Goal: Task Accomplishment & Management: Manage account settings

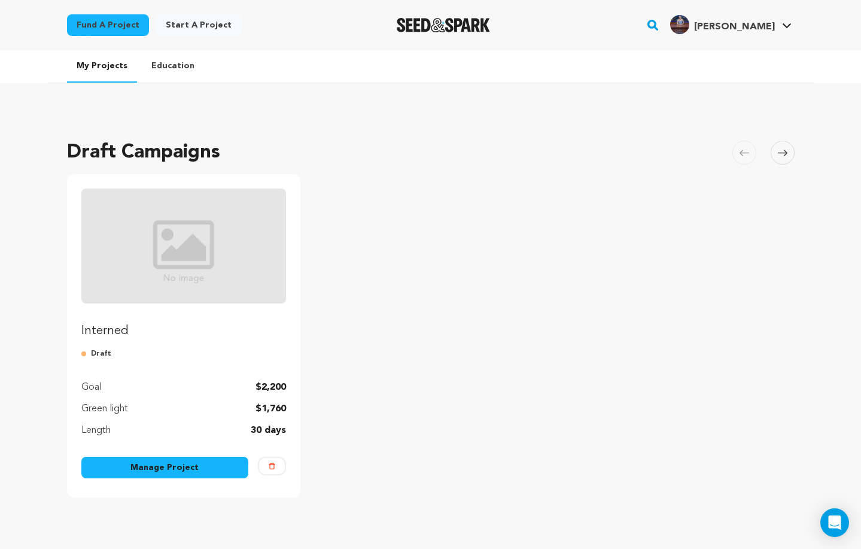
click at [206, 468] on link "Manage Project" at bounding box center [165, 468] width 168 height 22
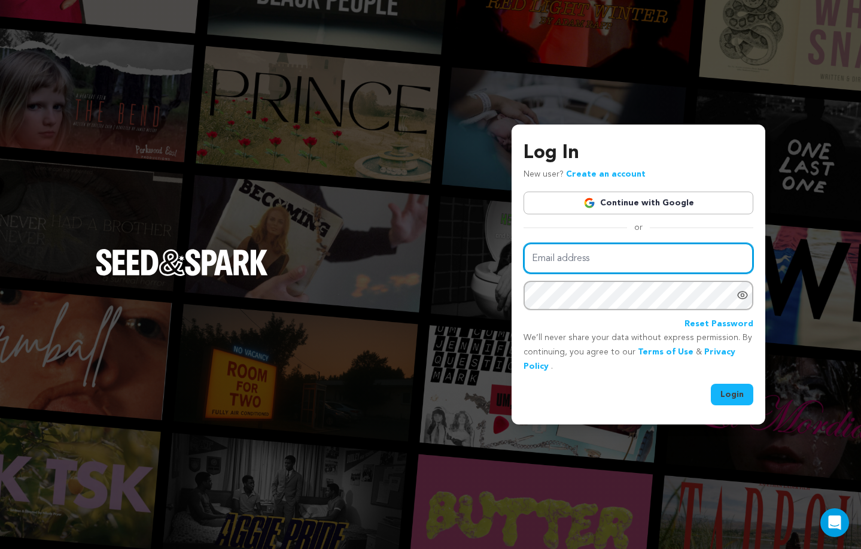
type input "ajk8832@nyu.edu"
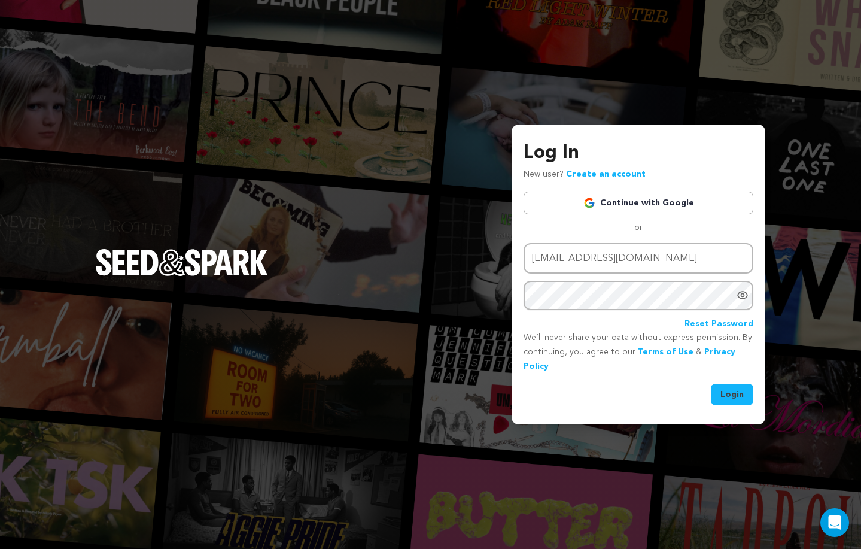
click at [724, 388] on button "Login" at bounding box center [732, 395] width 42 height 22
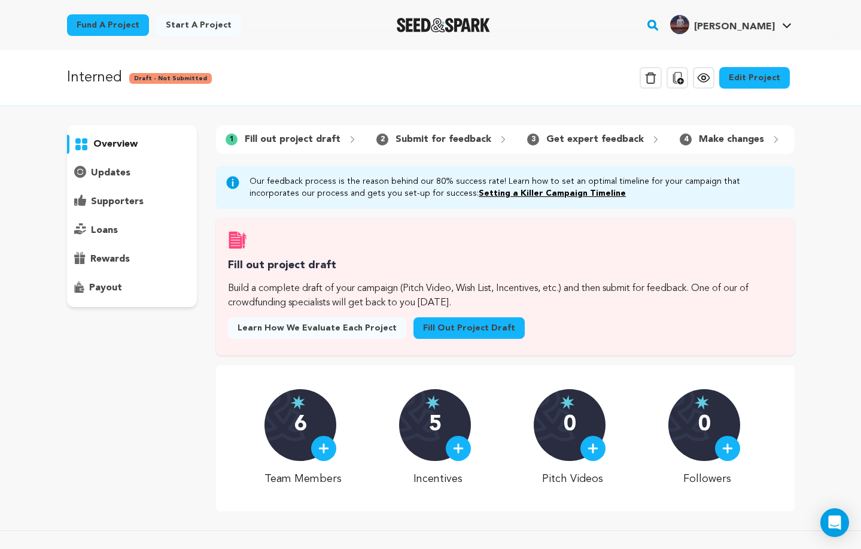
click at [455, 408] on div "5" at bounding box center [435, 425] width 72 height 72
click at [724, 449] on img at bounding box center [727, 448] width 11 height 11
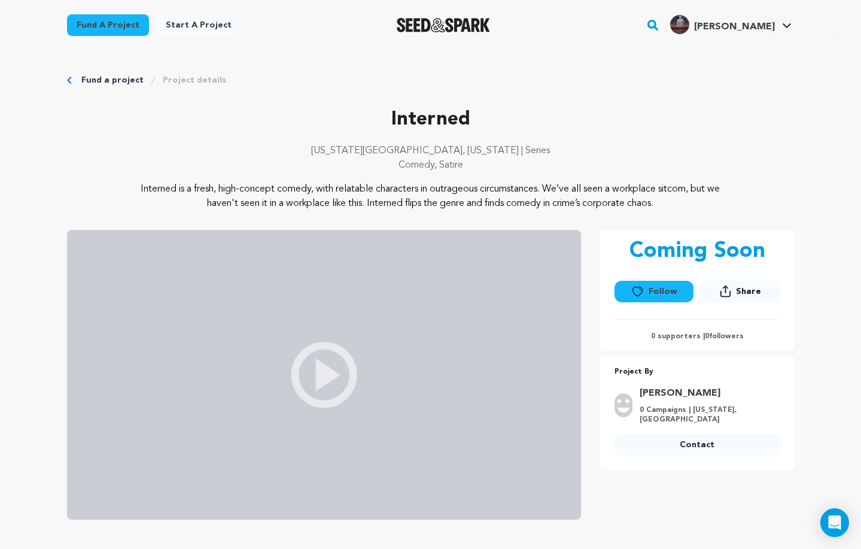
click at [652, 284] on button "Follow" at bounding box center [654, 292] width 79 height 22
click at [726, 58] on link "My Projects" at bounding box center [751, 52] width 134 height 26
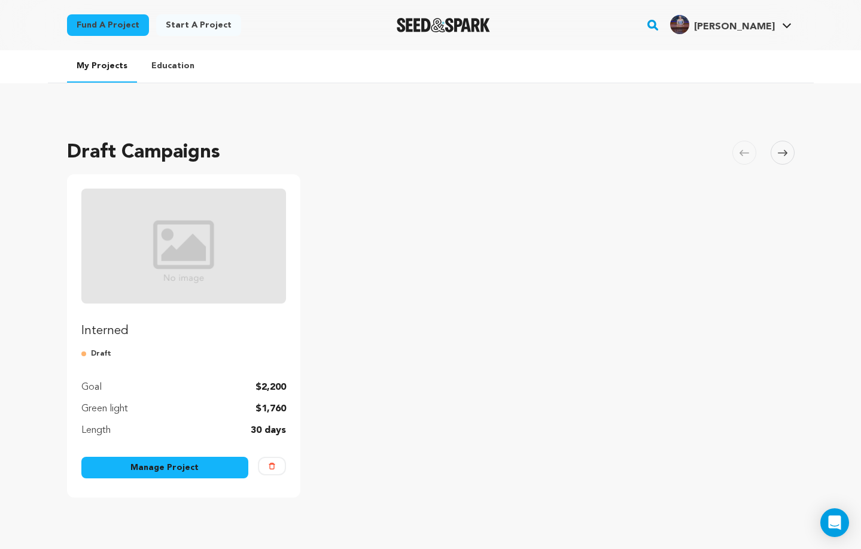
click at [210, 272] on img "Fund Interned" at bounding box center [183, 246] width 205 height 115
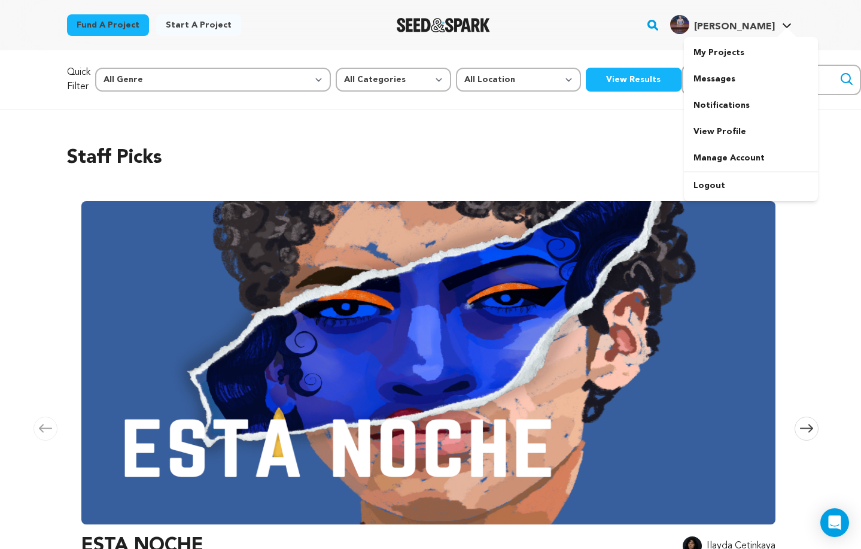
click at [768, 27] on span "[PERSON_NAME]" at bounding box center [734, 27] width 81 height 10
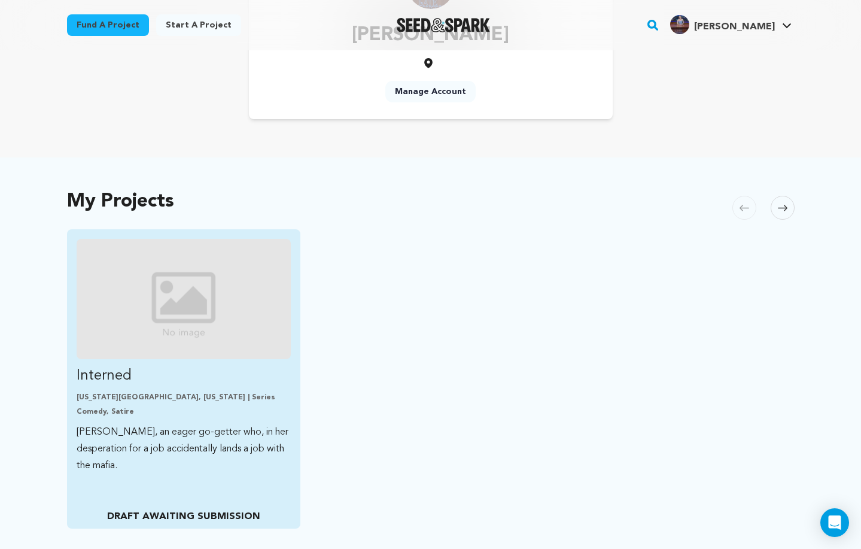
scroll to position [141, 0]
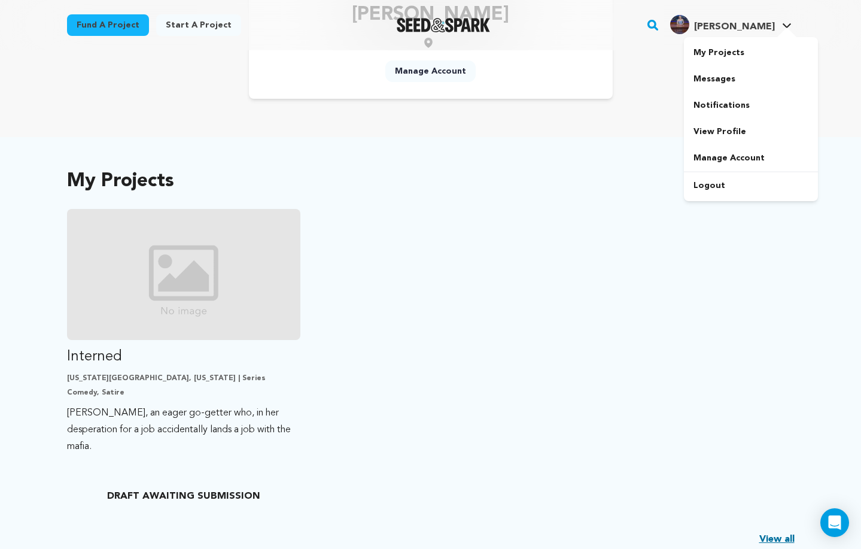
click at [761, 28] on span "[PERSON_NAME]" at bounding box center [734, 27] width 81 height 10
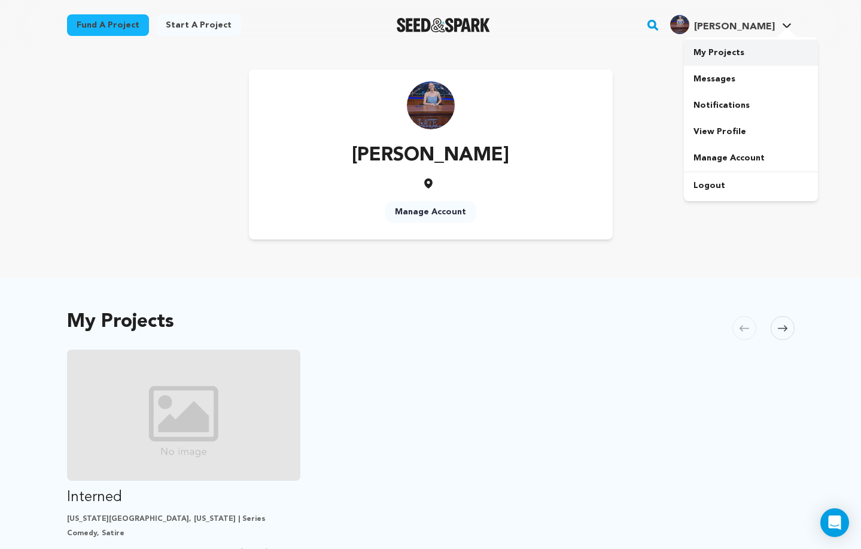
click at [737, 51] on link "My Projects" at bounding box center [751, 52] width 134 height 26
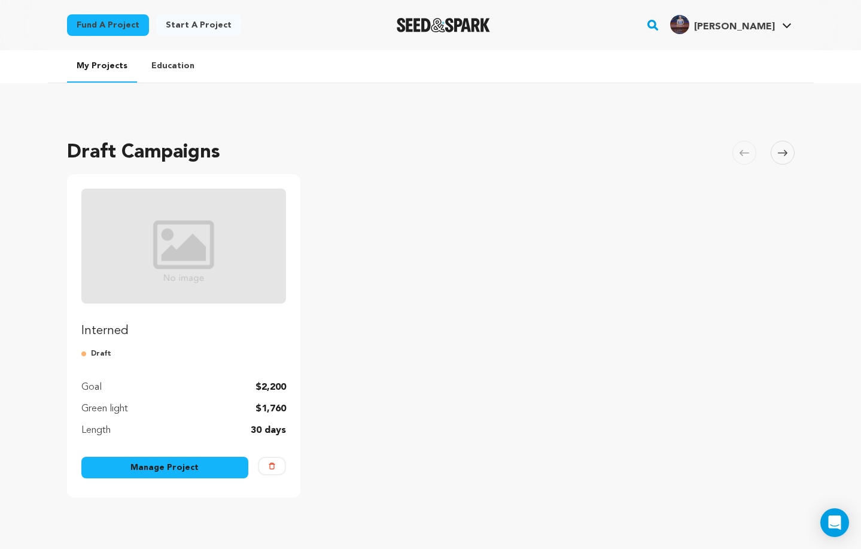
click at [190, 471] on link "Manage Project" at bounding box center [165, 468] width 168 height 22
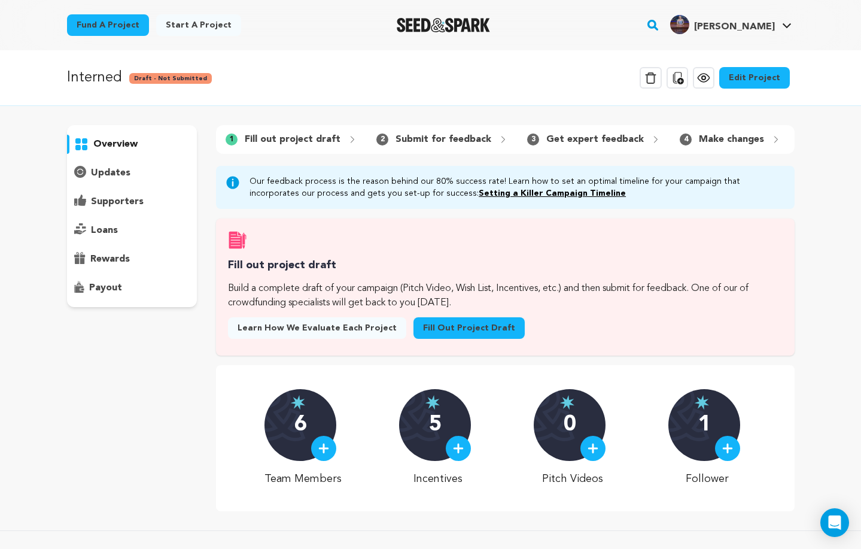
click at [119, 249] on div "overview" at bounding box center [132, 216] width 130 height 182
click at [119, 259] on p "rewards" at bounding box center [109, 259] width 39 height 14
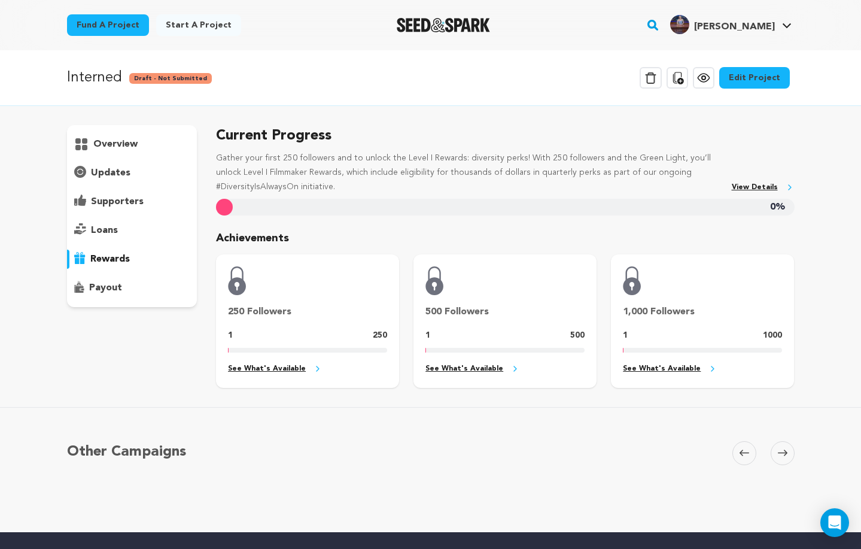
click at [754, 78] on link "Edit Project" at bounding box center [754, 78] width 71 height 22
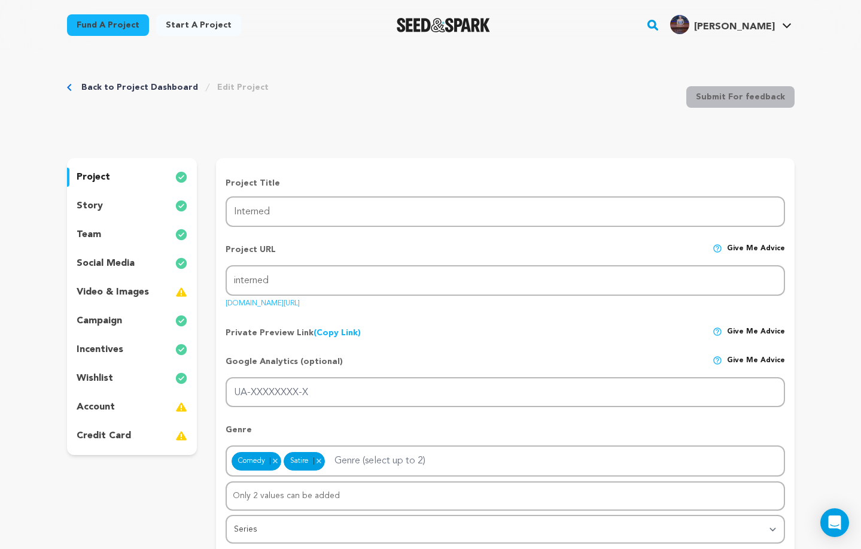
click at [115, 292] on p "video & images" at bounding box center [113, 292] width 72 height 14
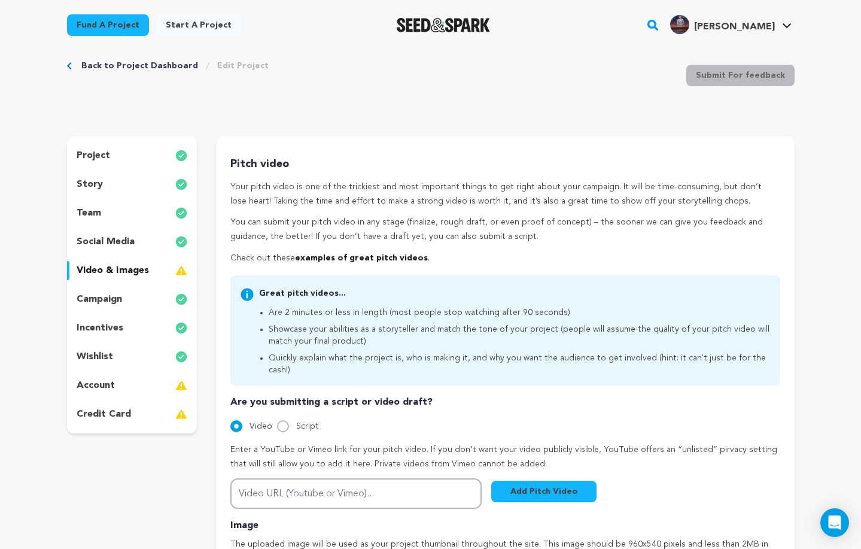
scroll to position [27, 0]
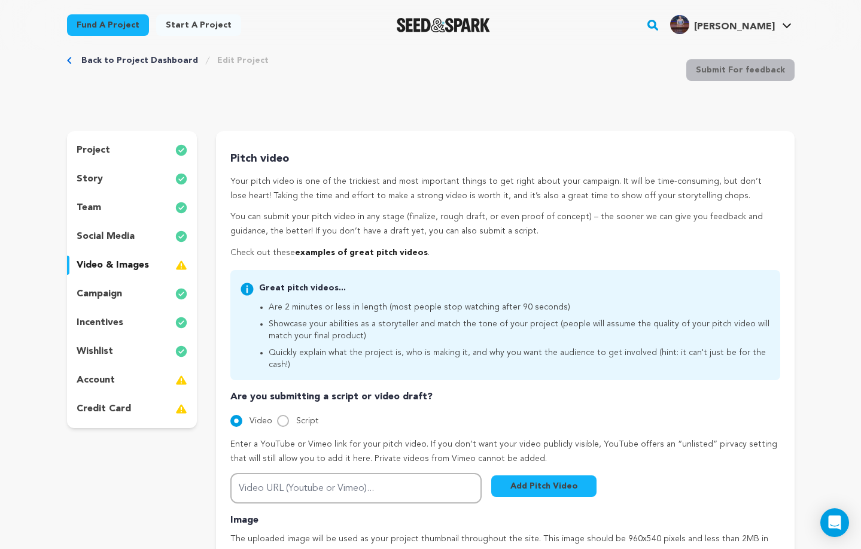
click at [114, 355] on div "wishlist" at bounding box center [132, 351] width 130 height 19
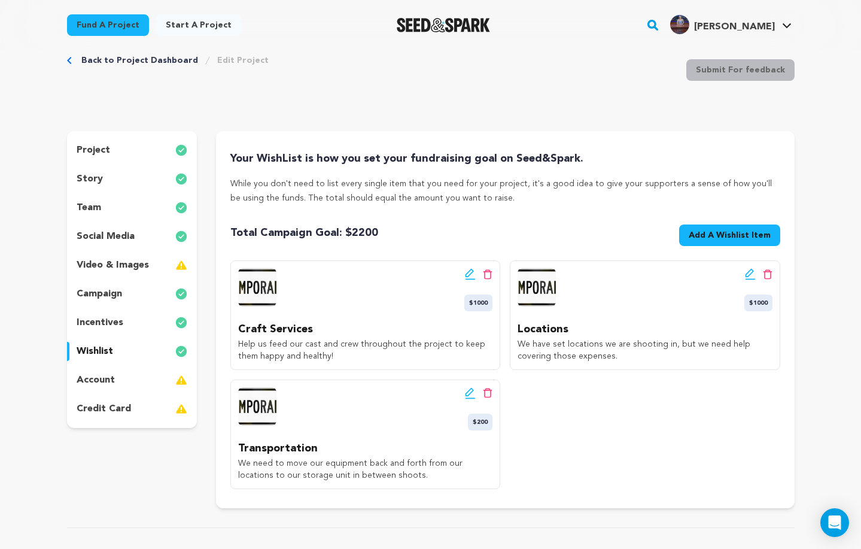
click at [111, 381] on p "account" at bounding box center [96, 380] width 38 height 14
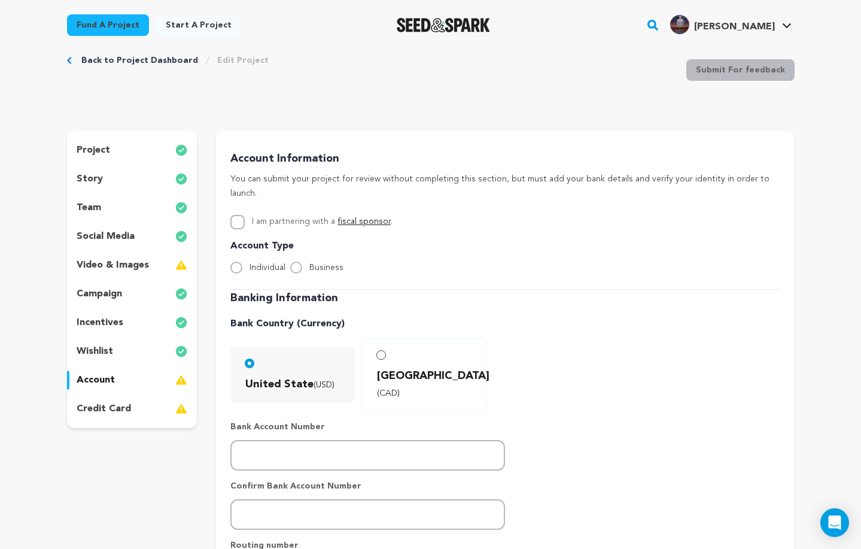
click at [256, 263] on span "Individual" at bounding box center [268, 267] width 36 height 8
click at [242, 262] on input "Individual" at bounding box center [236, 268] width 12 height 12
radio input "true"
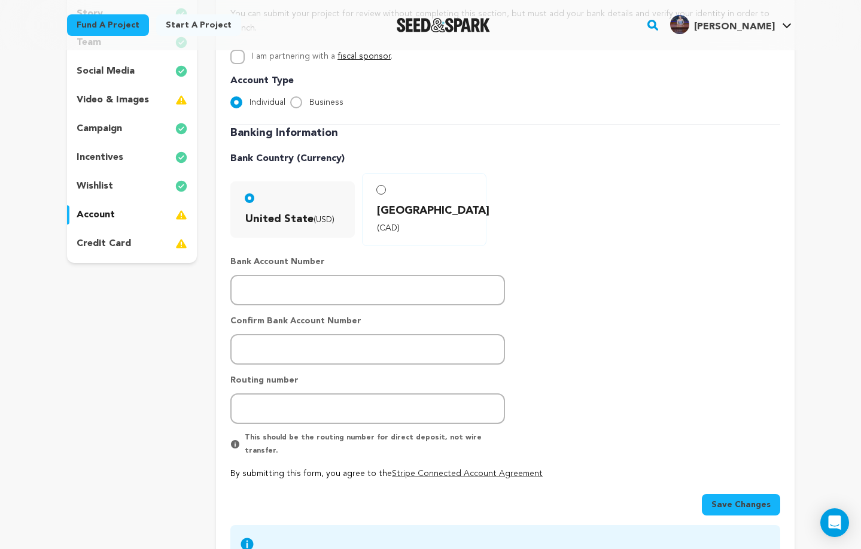
scroll to position [193, 0]
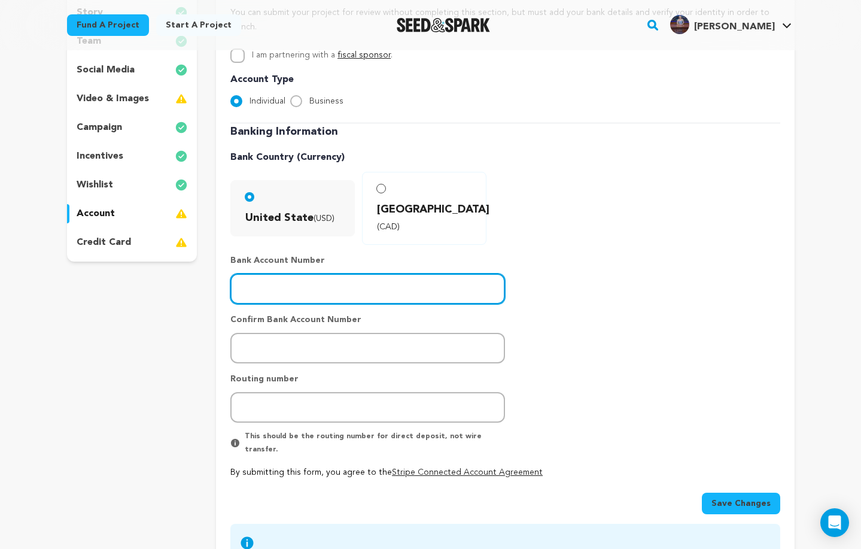
click at [279, 273] on input "number" at bounding box center [367, 288] width 275 height 31
click at [292, 273] on input "number" at bounding box center [367, 288] width 275 height 31
type input "325184444474"
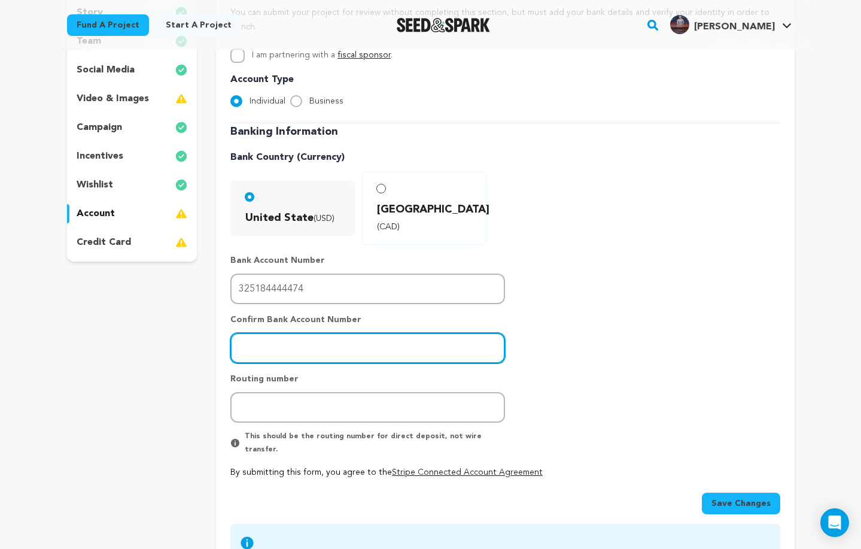
click at [291, 333] on input "number" at bounding box center [367, 348] width 275 height 31
type input "325184444474"
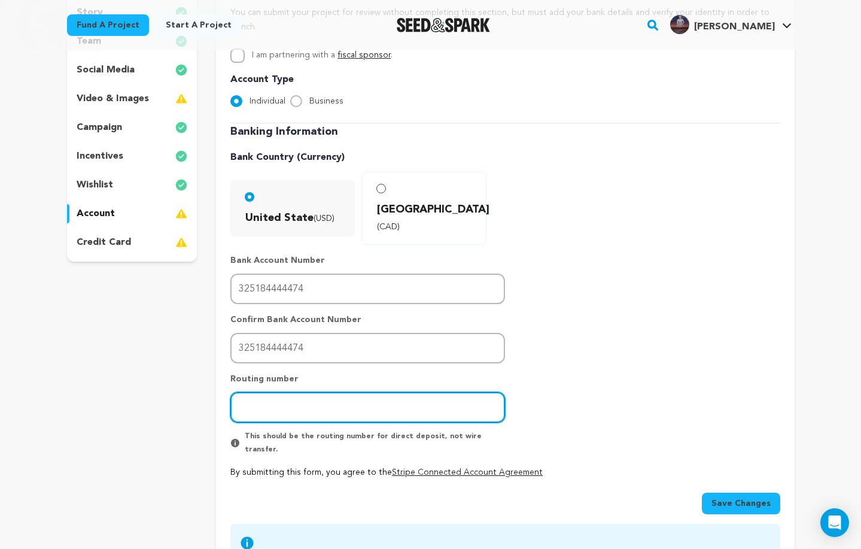
click at [297, 392] on input "number" at bounding box center [367, 407] width 275 height 31
type input "121000358"
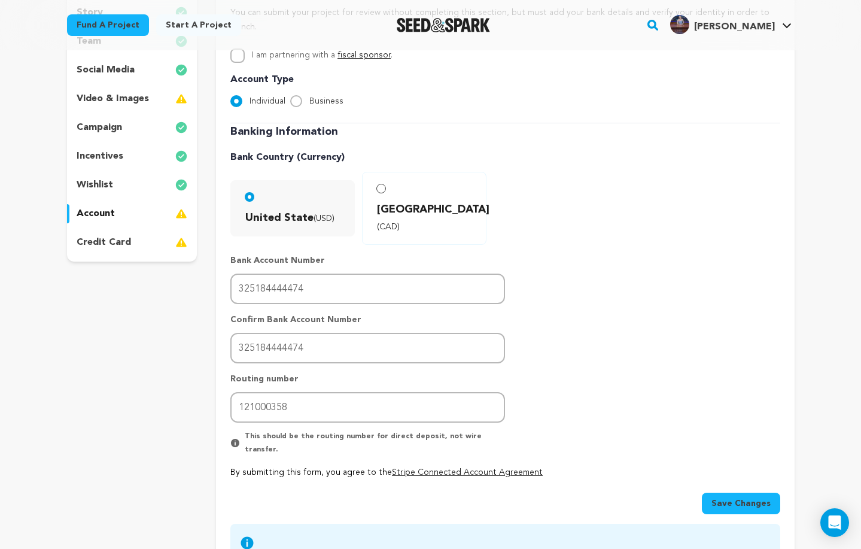
click at [748, 497] on span "Save Changes" at bounding box center [741, 503] width 59 height 12
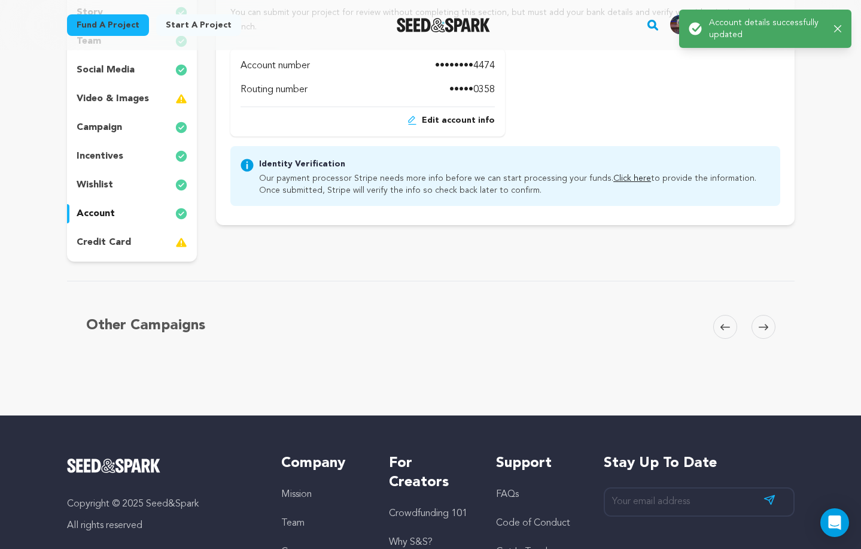
scroll to position [0, 0]
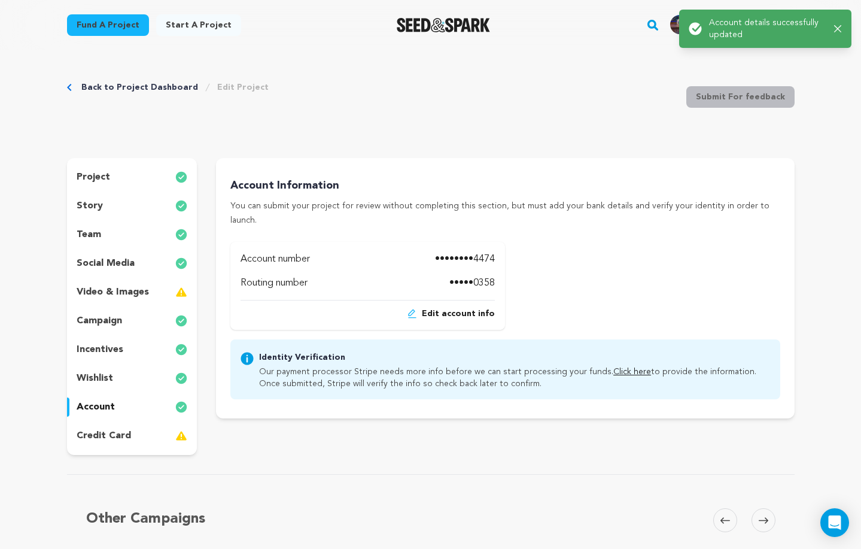
click at [135, 436] on div "credit card" at bounding box center [132, 435] width 130 height 19
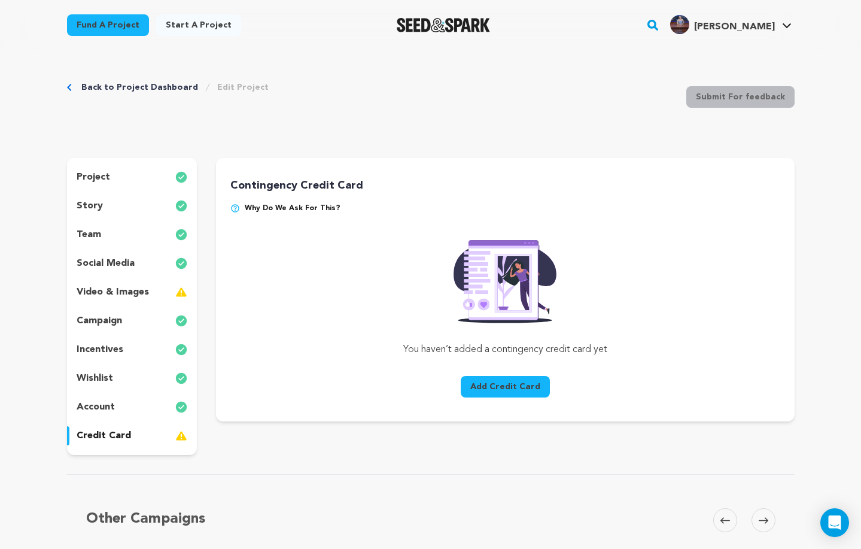
click at [235, 208] on img at bounding box center [235, 208] width 10 height 10
click at [236, 209] on img at bounding box center [235, 208] width 10 height 10
click at [232, 208] on img at bounding box center [235, 208] width 10 height 10
click at [233, 208] on img at bounding box center [235, 208] width 10 height 10
click at [296, 247] on div "Contingency Credit Card Why do we ask for this? You haven’t added a contingency…" at bounding box center [504, 289] width 549 height 225
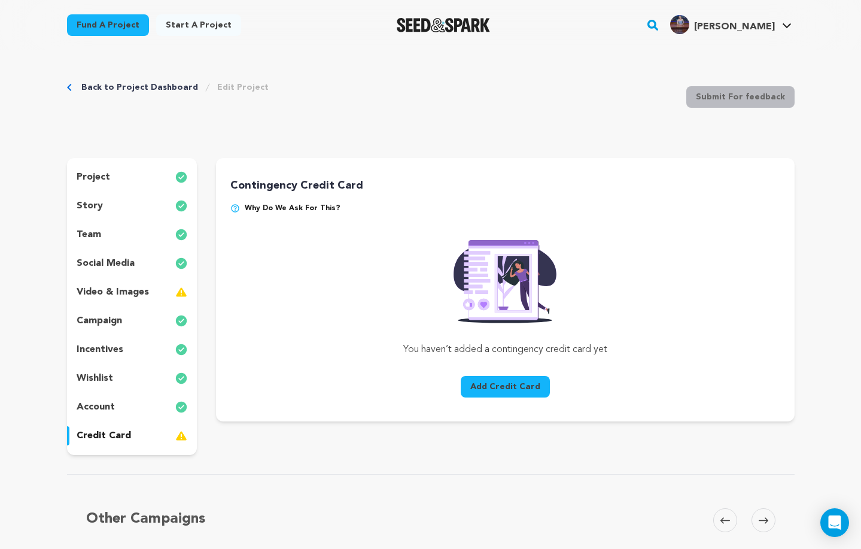
click at [102, 179] on p "project" at bounding box center [94, 177] width 34 height 14
